Goal: Transaction & Acquisition: Purchase product/service

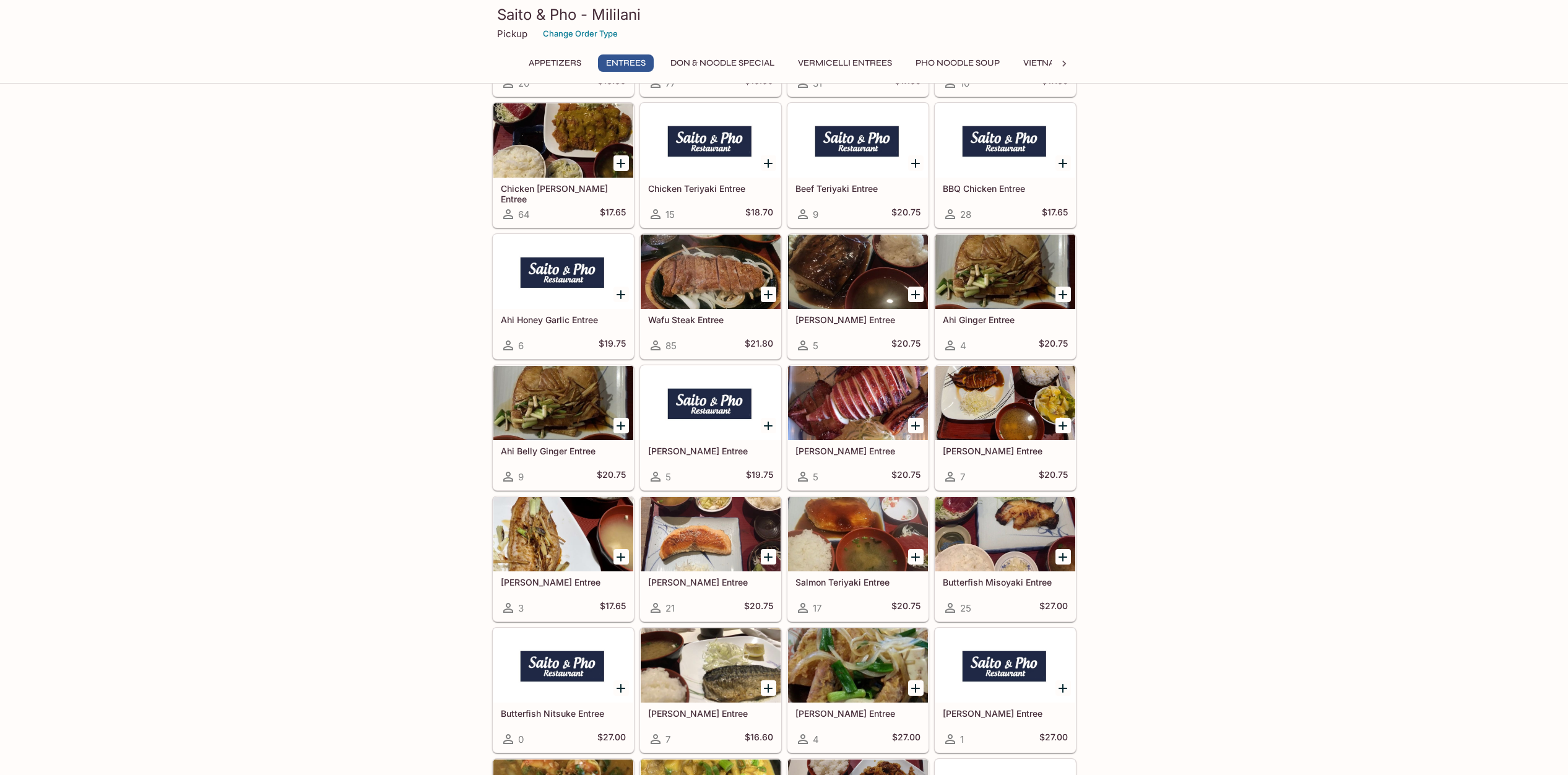
scroll to position [732, 0]
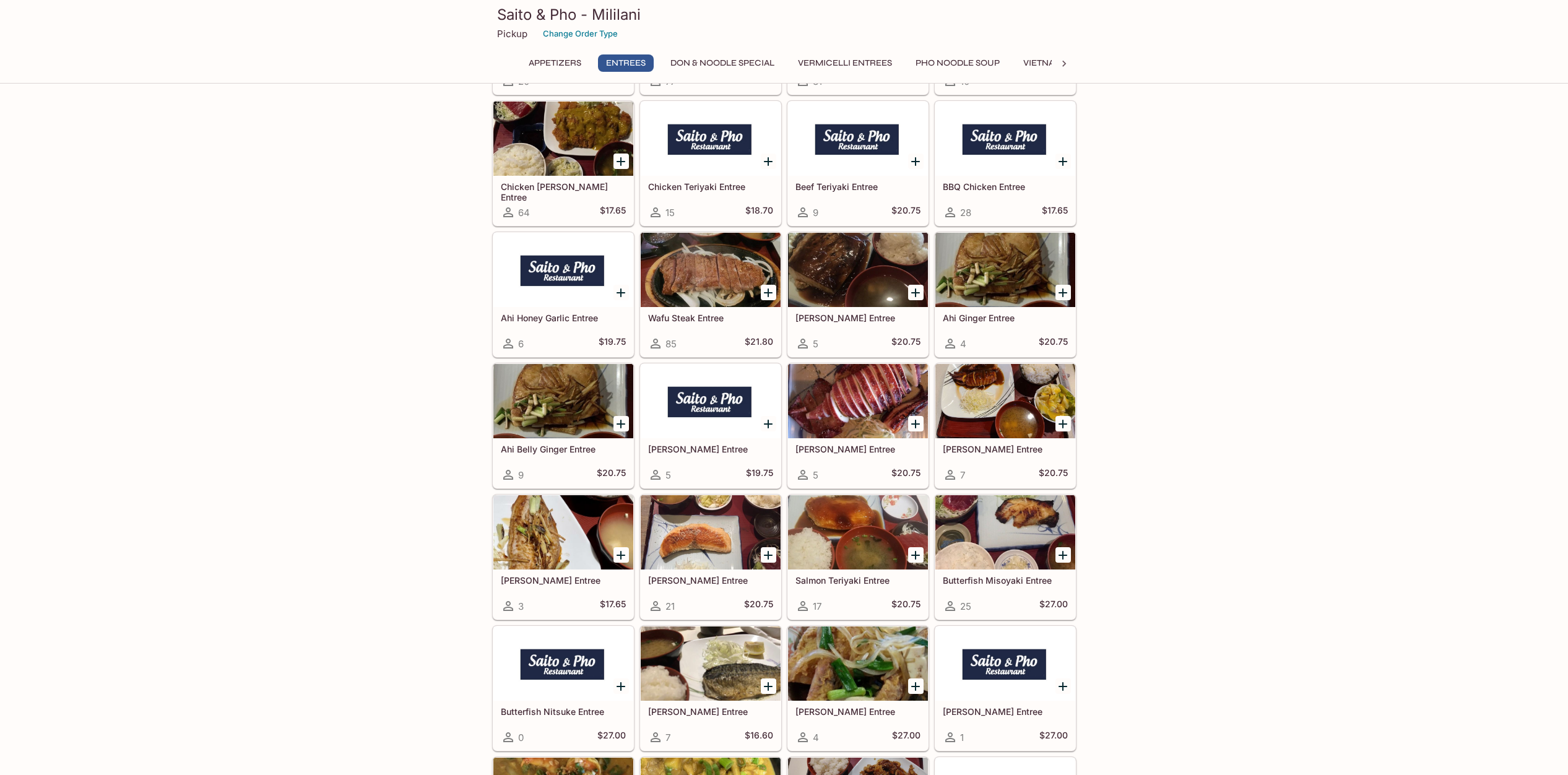
click at [848, 420] on div at bounding box center [858, 401] width 140 height 75
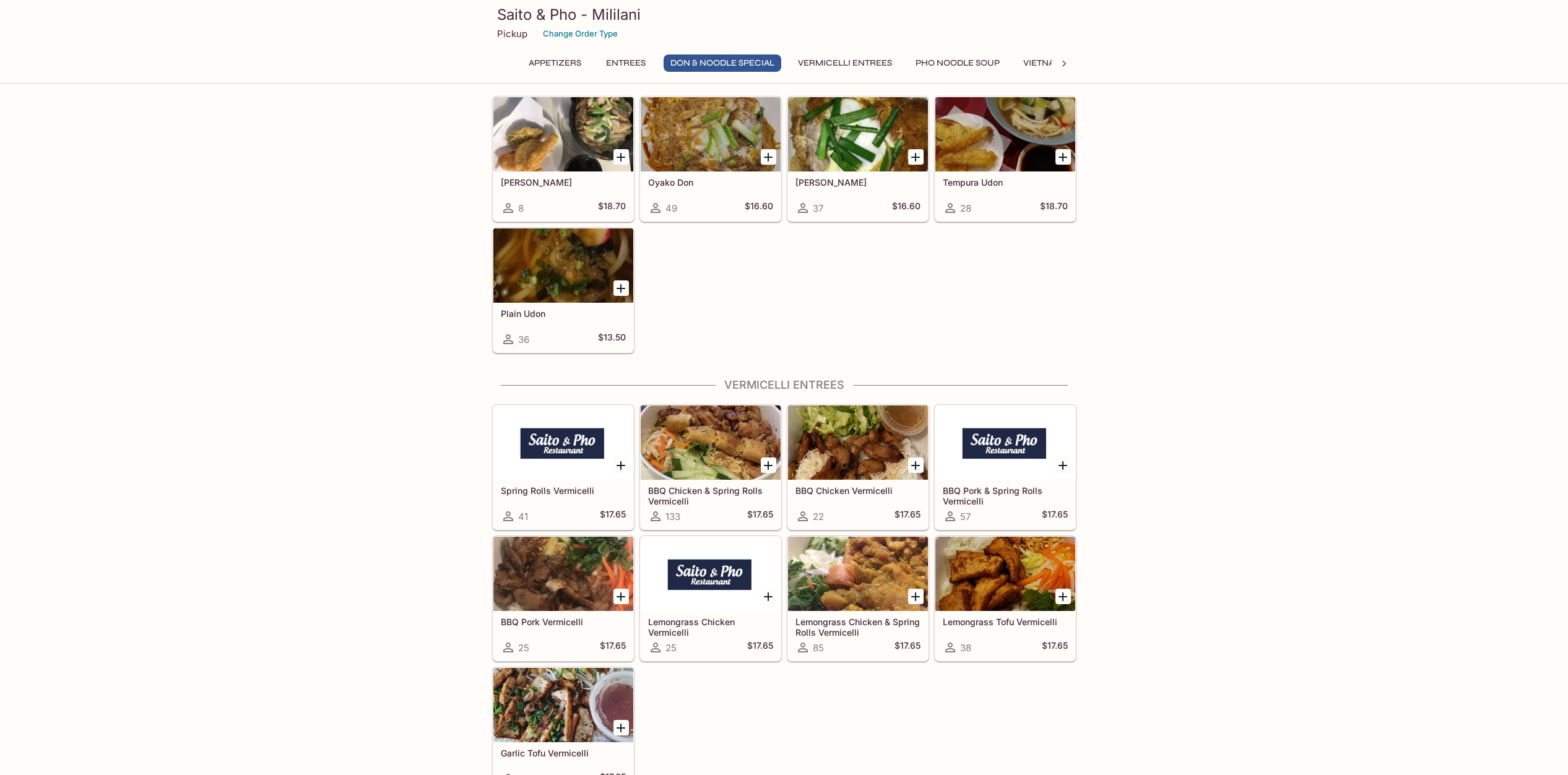
scroll to position [1835, 0]
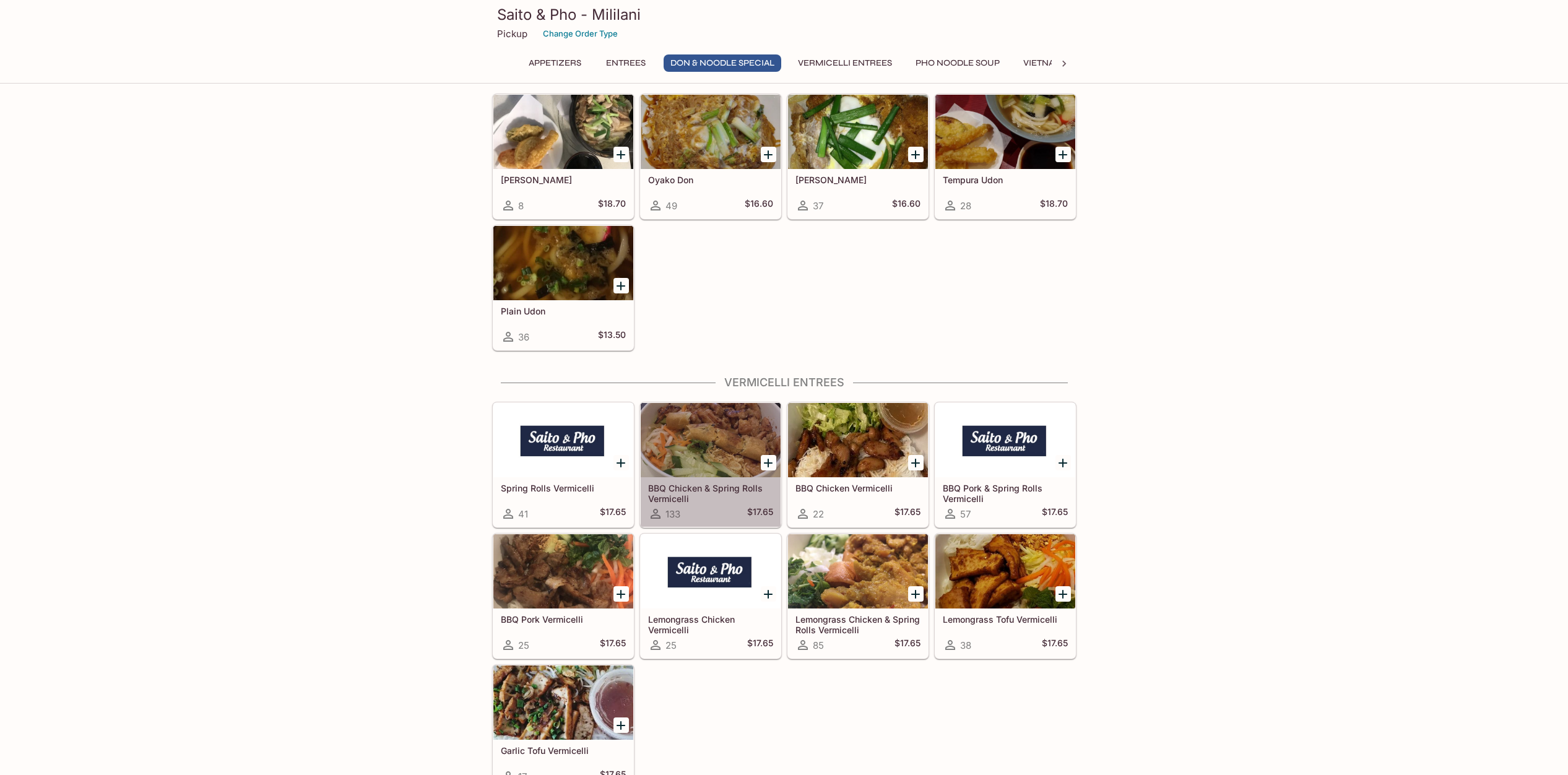
click at [723, 456] on div at bounding box center [711, 440] width 140 height 75
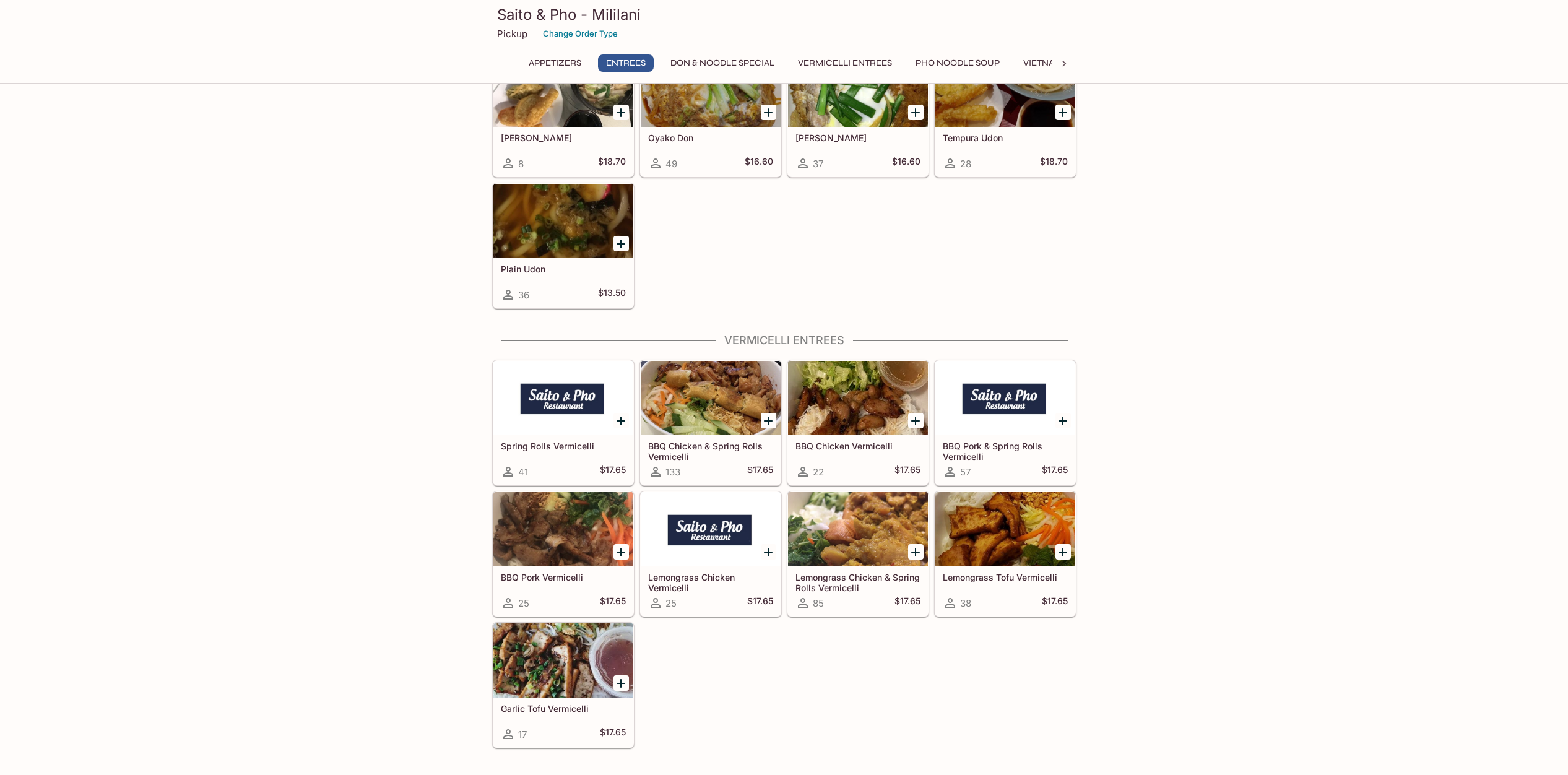
scroll to position [1888, 0]
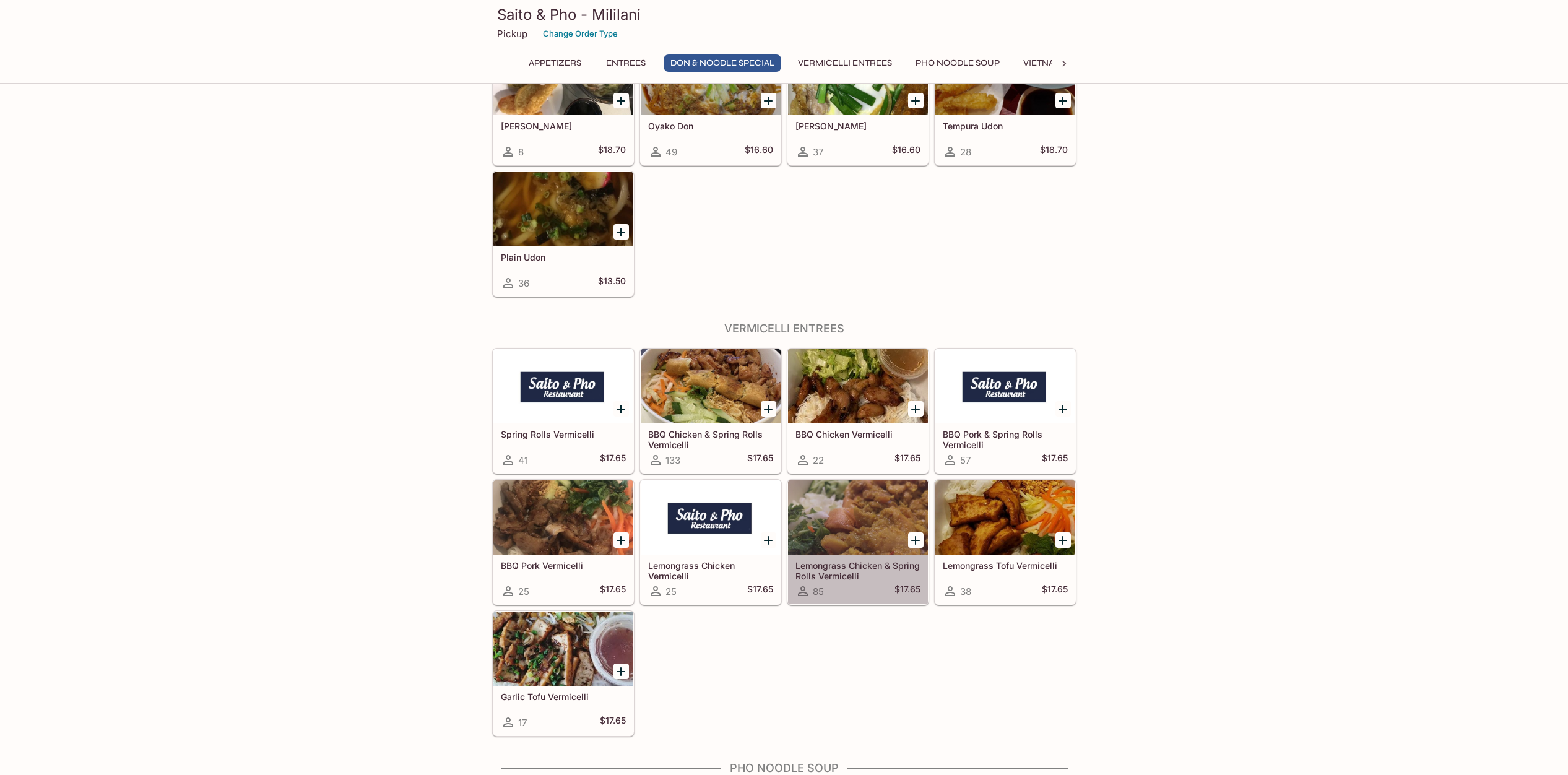
click at [845, 533] on div at bounding box center [858, 518] width 140 height 75
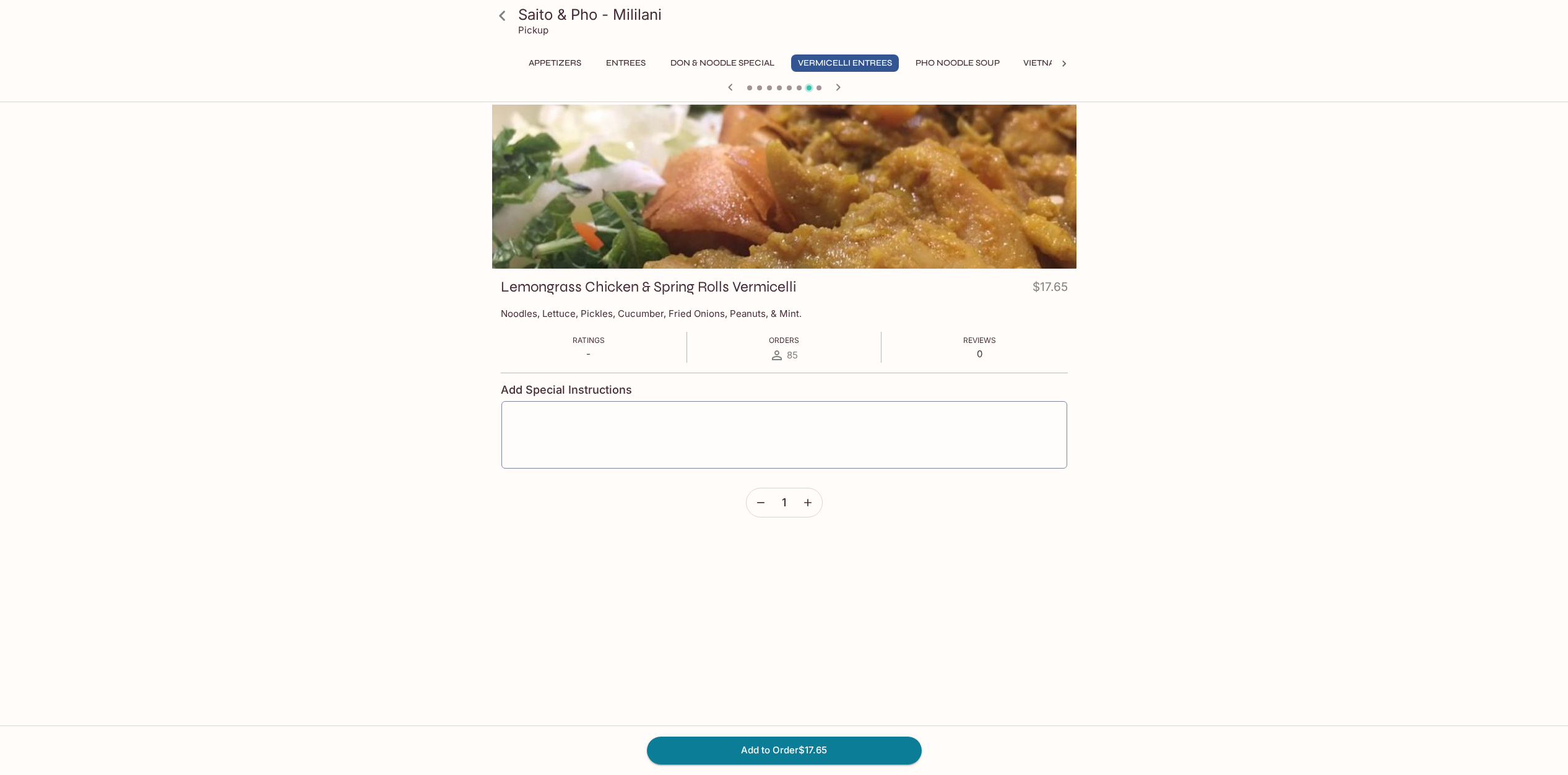
scroll to position [4, 0]
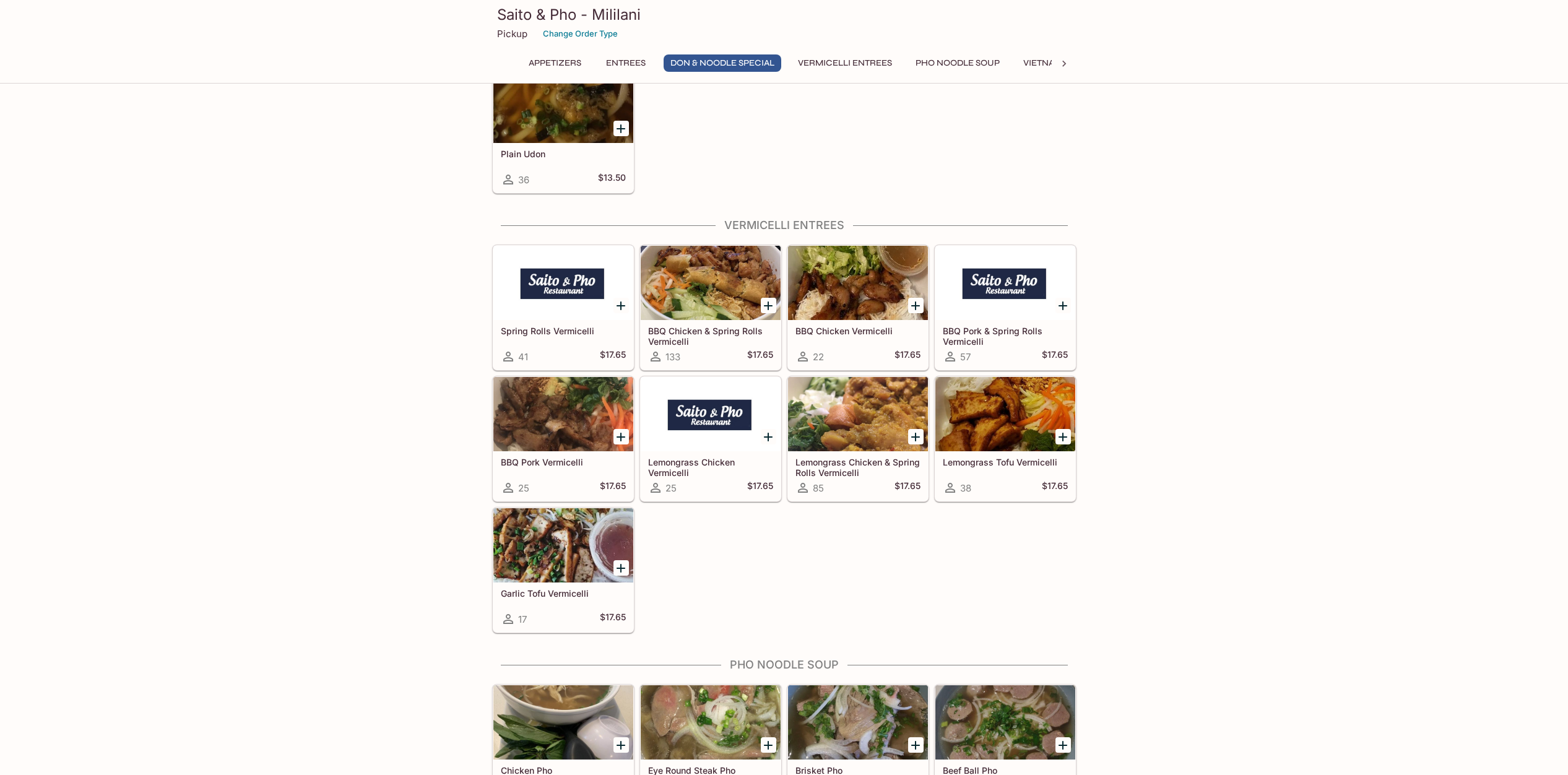
scroll to position [1993, 0]
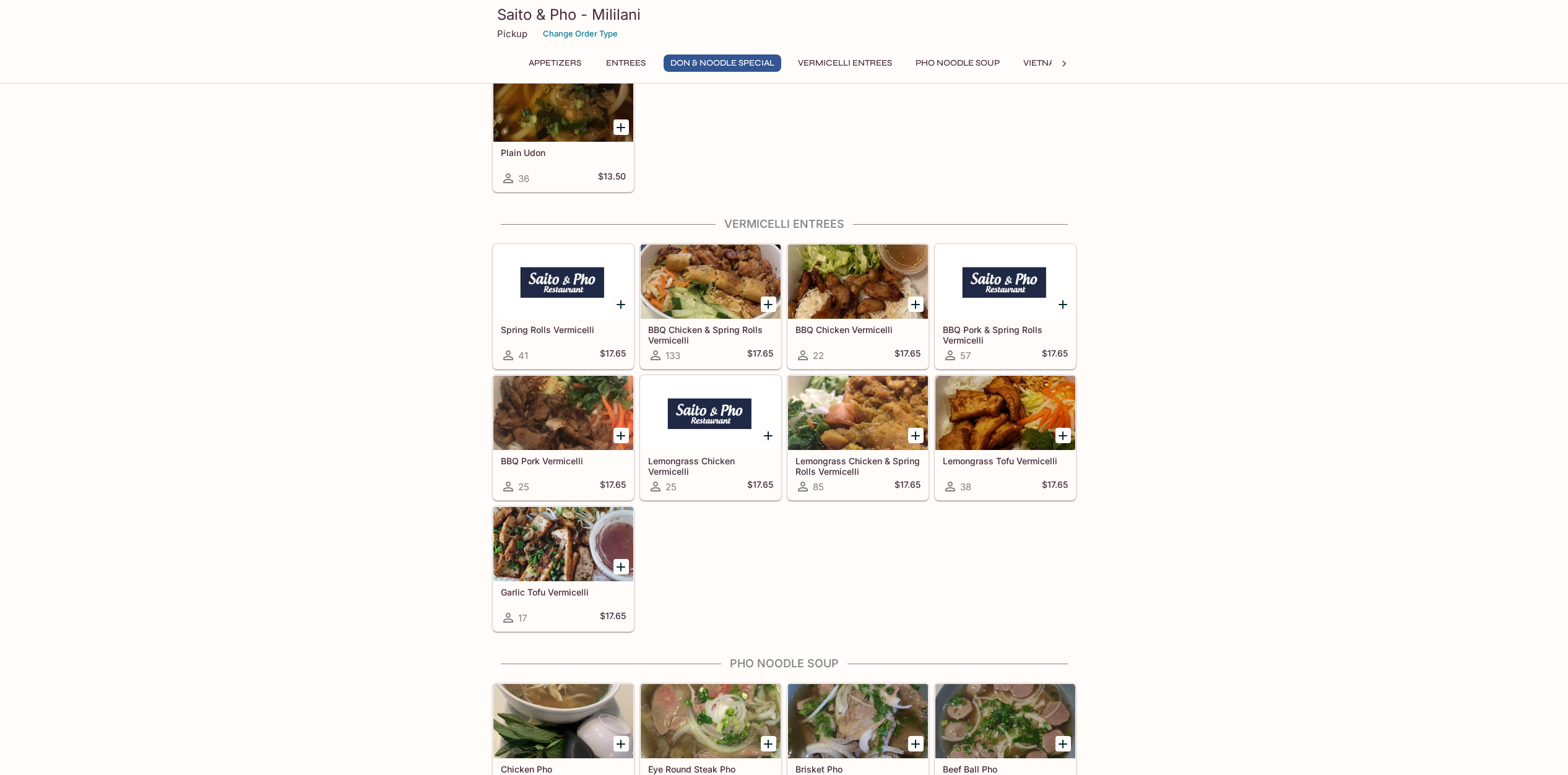
click at [877, 435] on div at bounding box center [858, 413] width 140 height 75
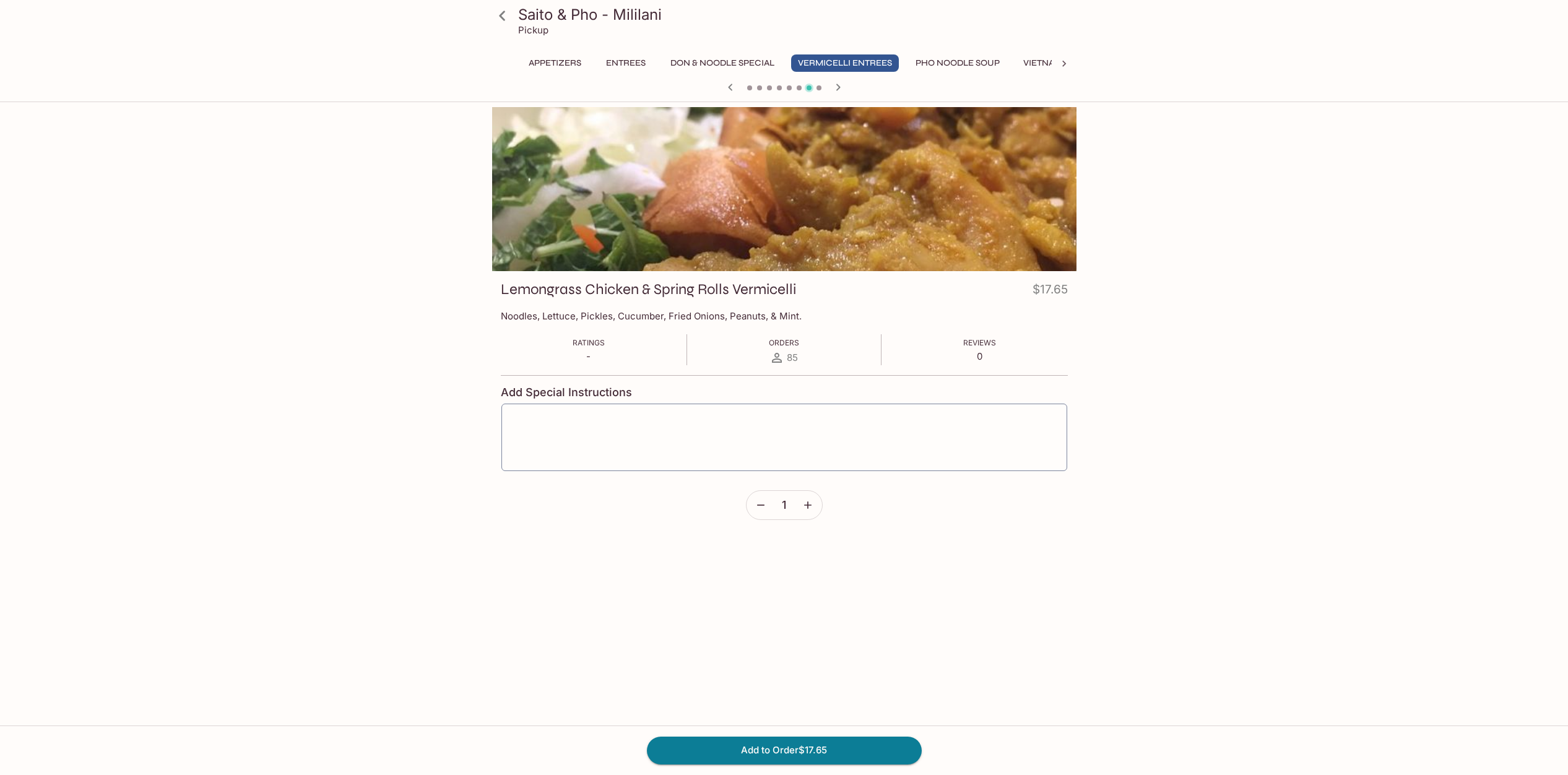
click at [1195, 388] on div "Saito & Pho - Mililani Pickup Appetizers Entrees Don & Noodle Special Vermicell…" at bounding box center [784, 495] width 1568 height 775
